Goal: Information Seeking & Learning: Find specific fact

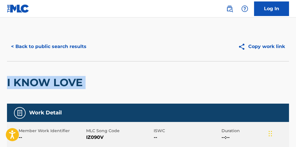
click at [70, 45] on button "< Back to public search results" at bounding box center [49, 46] width 84 height 15
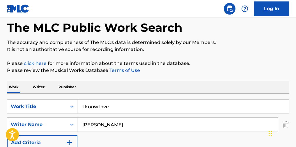
scroll to position [39, 0]
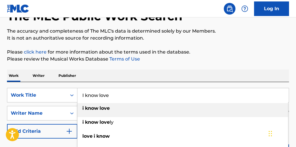
drag, startPoint x: 127, startPoint y: 100, endPoint x: 47, endPoint y: 88, distance: 81.0
click at [47, 88] on div "SearchWithCriteria3c5f7993-fb66-4e42-878a-6f58e3addde1 Work Title I know love i…" at bounding box center [148, 122] width 282 height 80
paste input "A Million Blessings"
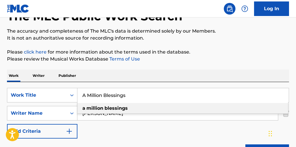
type input "A Million Blessings"
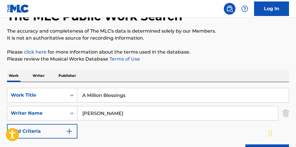
click at [168, 52] on p "Please click here for more information about the terms used in the database." at bounding box center [148, 52] width 282 height 7
paste input "[PERSON_NAME]"
drag, startPoint x: 140, startPoint y: 119, endPoint x: 49, endPoint y: 98, distance: 93.4
click at [44, 103] on div "SearchWithCriteria3c5f7993-fb66-4e42-878a-6f58e3addde1 Work Title A Million Ble…" at bounding box center [148, 113] width 282 height 51
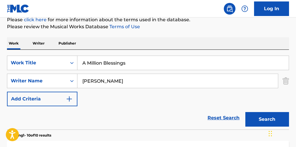
scroll to position [77, 0]
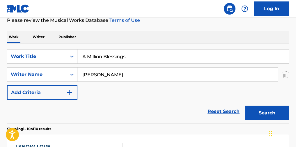
click at [273, 114] on button "Search" at bounding box center [268, 113] width 44 height 15
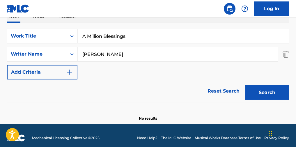
scroll to position [105, 0]
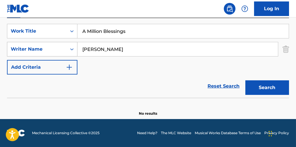
drag, startPoint x: 93, startPoint y: 49, endPoint x: 22, endPoint y: 49, distance: 71.4
click at [22, 49] on div "SearchWithCriteriaf6439923-4bf4-4860-9bbb-ff328dcf7cf7 Writer Name [PERSON_NAME]" at bounding box center [148, 49] width 282 height 15
paste input "[PERSON_NAME]"
type input "[PERSON_NAME]"
click at [266, 81] on button "Search" at bounding box center [268, 87] width 44 height 15
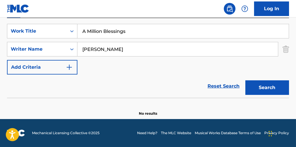
click at [266, 81] on div "Search" at bounding box center [266, 86] width 47 height 23
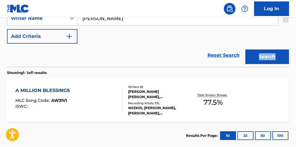
scroll to position [144, 0]
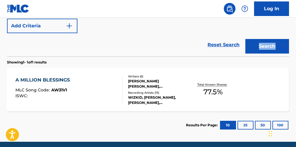
click at [111, 88] on div "A MILLION BLESSINGS MLC Song Code : AW31V1 ISWC :" at bounding box center [68, 90] width 107 height 26
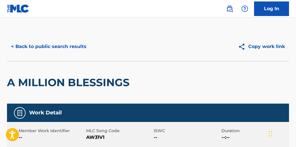
click at [66, 46] on button "< Back to public search results" at bounding box center [49, 46] width 84 height 15
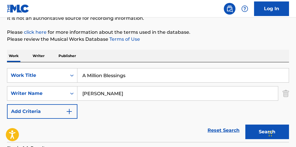
scroll to position [14, 0]
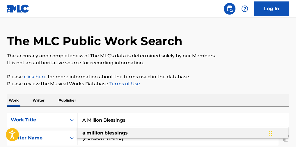
drag, startPoint x: 74, startPoint y: 119, endPoint x: 29, endPoint y: 105, distance: 47.0
paste input "Bad For You"
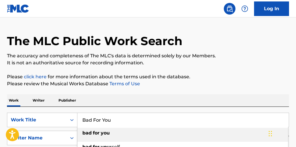
type input "Bad For You"
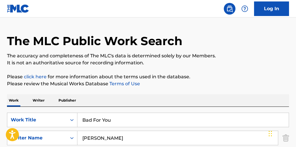
click at [173, 62] on p "It is not an authoritative source for recording information." at bounding box center [148, 62] width 282 height 7
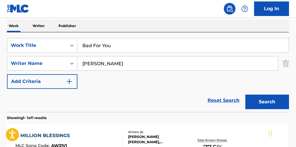
scroll to position [92, 0]
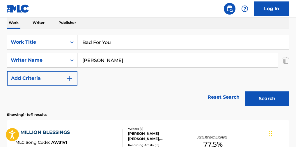
drag, startPoint x: 144, startPoint y: 63, endPoint x: 64, endPoint y: 67, distance: 79.9
click at [64, 67] on div "SearchWithCriteriaf6439923-4bf4-4860-9bbb-ff328dcf7cf7 Writer Name [PERSON_NAME]" at bounding box center [148, 60] width 282 height 15
type input "[PERSON_NAME]"
click at [267, 103] on button "Search" at bounding box center [268, 98] width 44 height 15
click at [267, 103] on div "Search" at bounding box center [266, 97] width 47 height 23
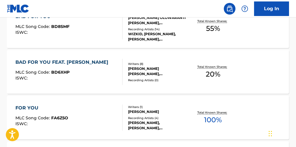
scroll to position [208, 0]
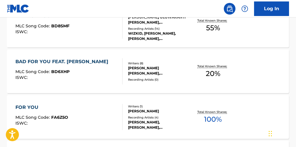
click at [110, 26] on div "BAD FOR YOU MLC Song Code : BD8SMF ISWC :" at bounding box center [68, 26] width 107 height 26
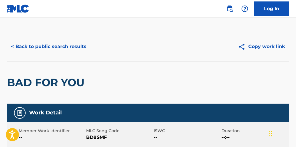
click at [75, 47] on button "< Back to public search results" at bounding box center [49, 46] width 84 height 15
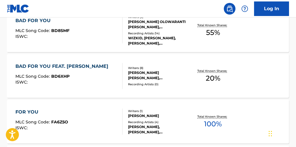
scroll to position [241, 0]
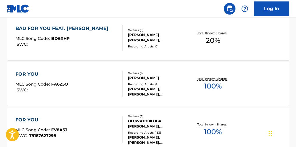
click at [111, 40] on div "MLC Song Code : BD6XHP" at bounding box center [63, 39] width 96 height 6
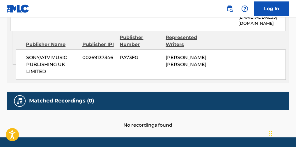
scroll to position [447, 0]
